Goal: Task Accomplishment & Management: Use online tool/utility

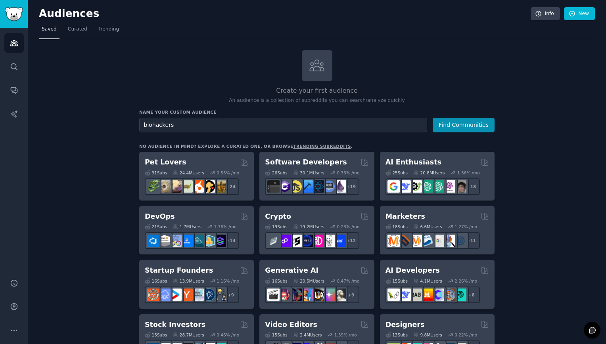
type input "biohackers"
click at [433, 118] on button "Find Communities" at bounding box center [464, 125] width 62 height 15
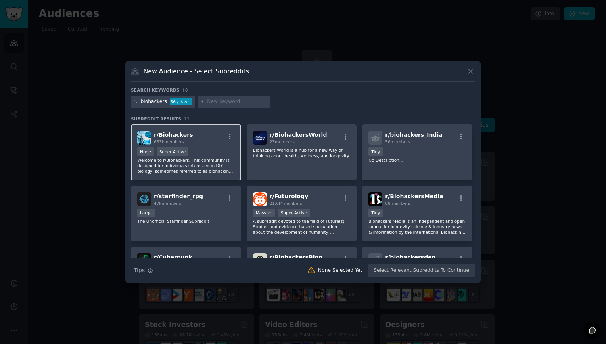
click at [207, 144] on div "r/ Biohackers 653k members" at bounding box center [186, 138] width 98 height 14
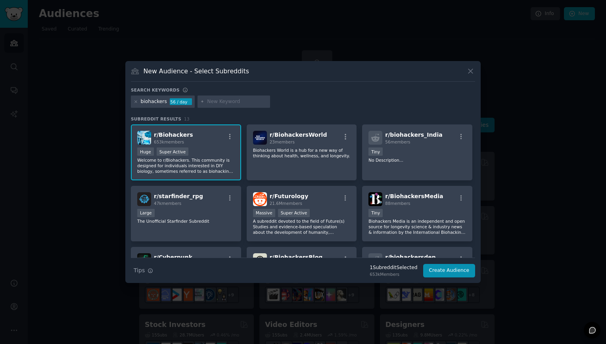
click at [136, 104] on div at bounding box center [136, 101] width 4 height 7
click at [134, 101] on icon at bounding box center [136, 102] width 4 height 4
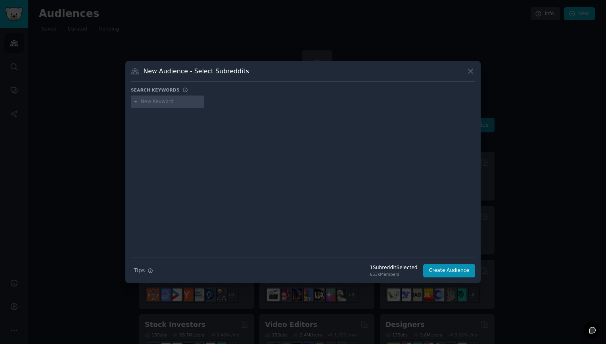
click at [153, 102] on input "text" at bounding box center [171, 101] width 60 height 7
type input "wellness"
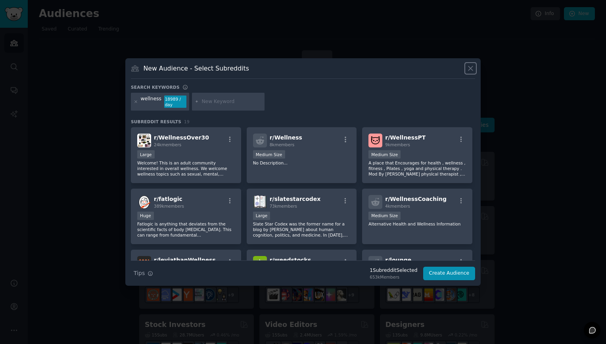
click at [467, 67] on icon at bounding box center [471, 68] width 8 height 8
